Goal: Transaction & Acquisition: Purchase product/service

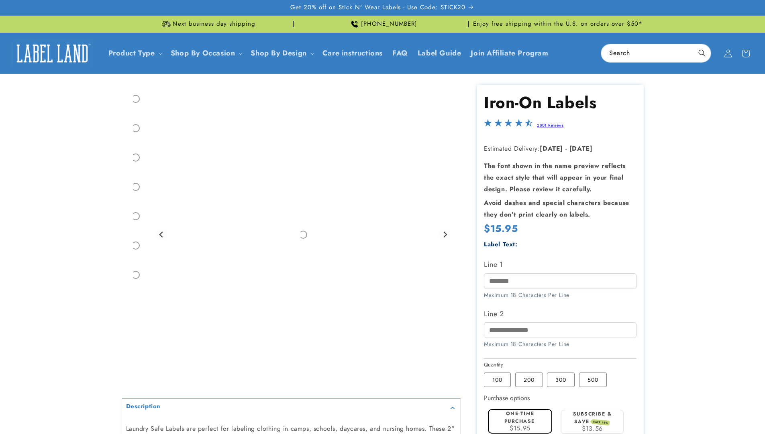
click at [592, 410] on label "Subscribe & save SAVE 15%" at bounding box center [592, 417] width 39 height 15
